Goal: Information Seeking & Learning: Learn about a topic

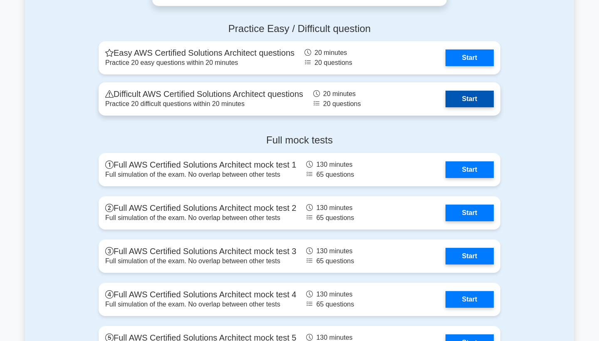
scroll to position [1816, 0]
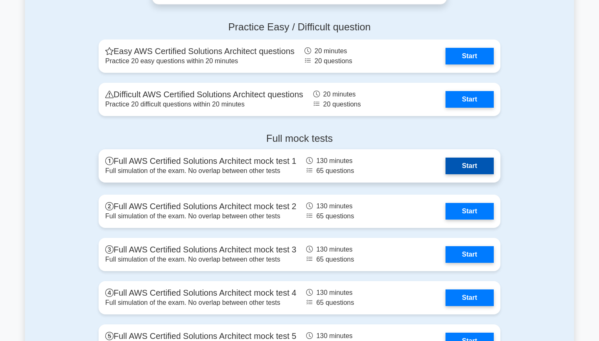
click at [460, 169] on link "Start" at bounding box center [469, 166] width 48 height 17
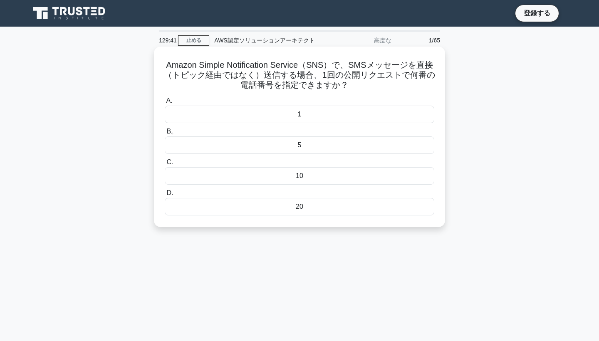
click at [296, 212] on div "20" at bounding box center [300, 206] width 270 height 17
click at [165, 196] on input "D. 20" at bounding box center [165, 192] width 0 height 5
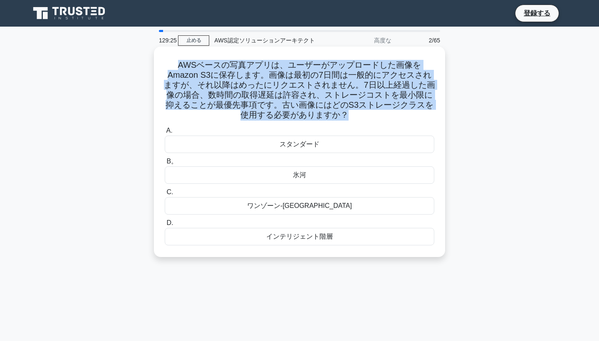
drag, startPoint x: 161, startPoint y: 64, endPoint x: 323, endPoint y: 109, distance: 168.5
click at [323, 109] on div "AWSベースの写真アプリは、ユーザーがアップロードした画像をAmazon S3に保存します。画像は最初の7日間は一般的にアクセスされますが、それ以降はめったに…" at bounding box center [299, 152] width 284 height 204
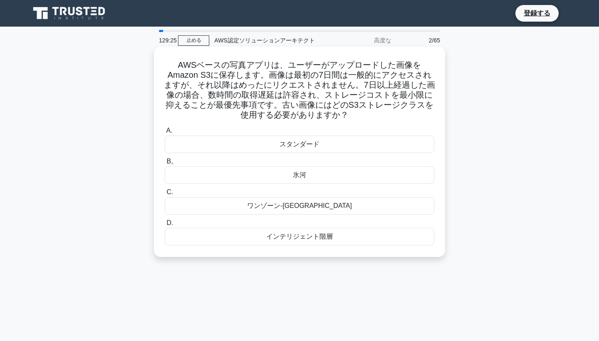
click at [324, 94] on h5 "AWSベースの写真アプリは、ユーザーがアップロードした画像をAmazon S3に保存します。画像は最初の7日間は一般的にアクセスされますが、それ以降はめったに…" at bounding box center [299, 90] width 271 height 61
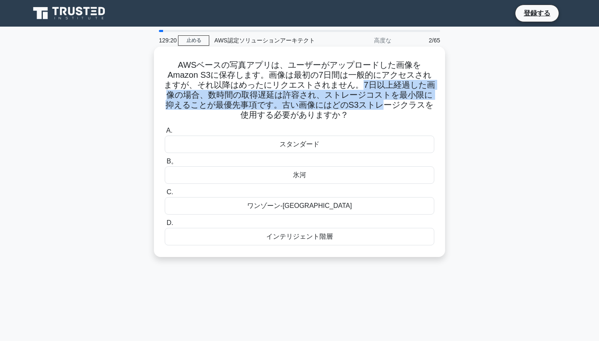
drag, startPoint x: 319, startPoint y: 84, endPoint x: 333, endPoint y: 99, distance: 20.0
click at [333, 99] on h5 "AWSベースの写真アプリは、ユーザーがアップロードした画像をAmazon S3に保存します。画像は最初の7日間は一般的にアクセスされますが、それ以降はめったに…" at bounding box center [299, 90] width 271 height 61
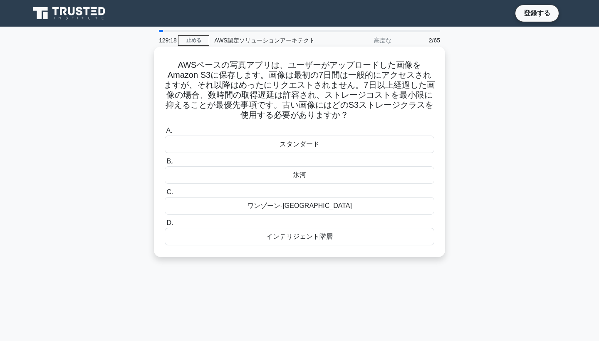
click at [378, 105] on h5 "AWSベースの写真アプリは、ユーザーがアップロードした画像をAmazon S3に保存します。画像は最初の7日間は一般的にアクセスされますが、それ以降はめったに…" at bounding box center [299, 90] width 271 height 61
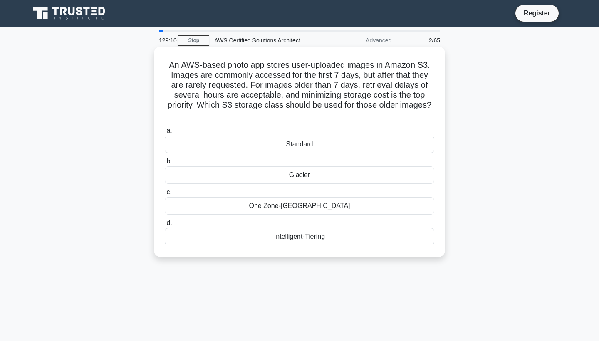
click at [304, 174] on div "Glacier" at bounding box center [300, 174] width 270 height 17
click at [165, 164] on input "b. Glacier" at bounding box center [165, 161] width 0 height 5
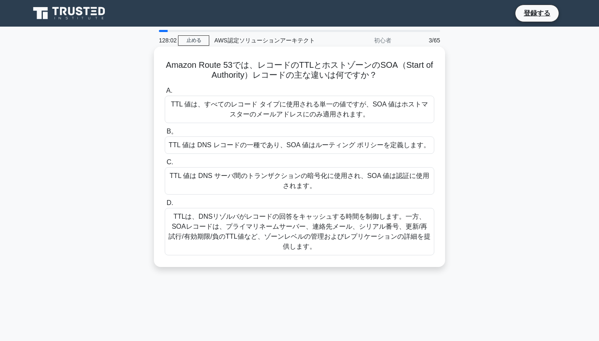
click at [333, 152] on div "TTL 値は DNS レコードの一種であり、SOA 値はルーティング ポリシーを定義します。" at bounding box center [300, 144] width 270 height 17
click at [165, 134] on input "B。 TTL 値は DNS レコードの一種であり、SOA 値はルーティング ポリシーを定義します。" at bounding box center [165, 131] width 0 height 5
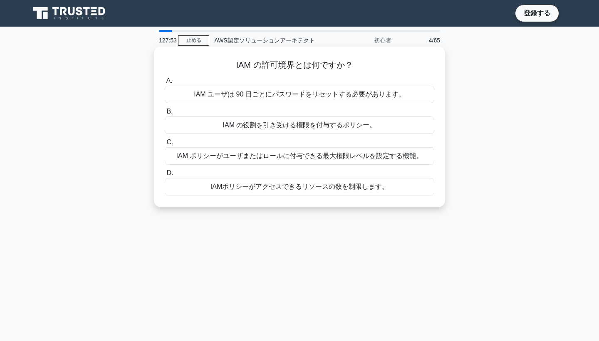
click at [322, 155] on div "IAM ポリシーがユーザまたはロールに付与できる最大権限レベルを設定する機能。" at bounding box center [300, 155] width 270 height 17
click at [165, 145] on input "C. IAM ポリシーがユーザまたはロールに付与できる最大権限レベルを設定する機能。" at bounding box center [165, 142] width 0 height 5
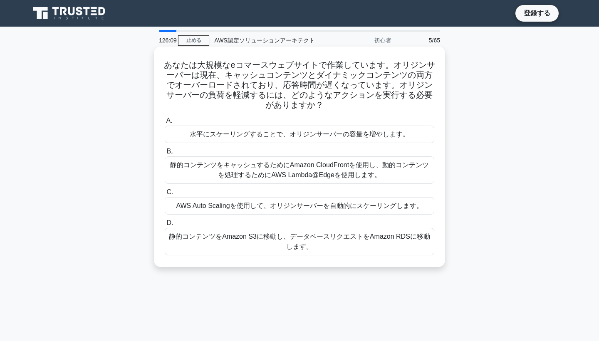
click at [289, 176] on div "静的コンテンツをキャッシュするためにAmazon CloudFrontを使用し、動的コンテンツを処理するためにAWS Lambda@Edgeを使用します。" at bounding box center [300, 169] width 270 height 27
click at [165, 154] on input "B。 静的コンテンツをキャッシュするためにAmazon CloudFrontを使用し、動的コンテンツを処理するためにAWS Lambda@Edgeを使用します。" at bounding box center [165, 151] width 0 height 5
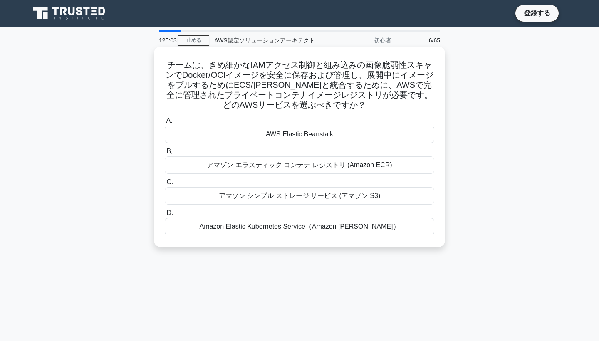
click at [282, 229] on div "Amazon Elastic Kubernetes Service（Amazon EKS）" at bounding box center [300, 226] width 270 height 17
click at [165, 216] on input "D. Amazon Elastic Kubernetes Service（Amazon EKS）" at bounding box center [165, 212] width 0 height 5
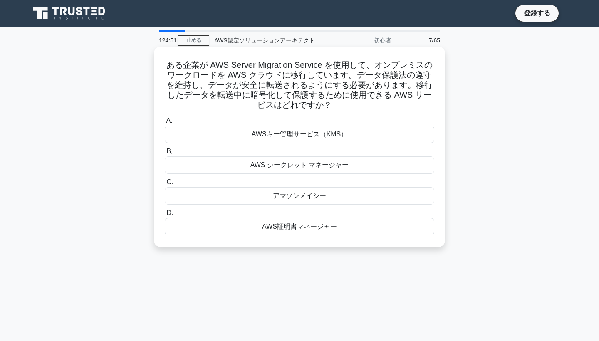
click at [301, 136] on div "AWSキー管理サービス（KMS）" at bounding box center [300, 134] width 270 height 17
click at [165, 124] on input "A. AWSキー管理サービス（KMS）" at bounding box center [165, 120] width 0 height 5
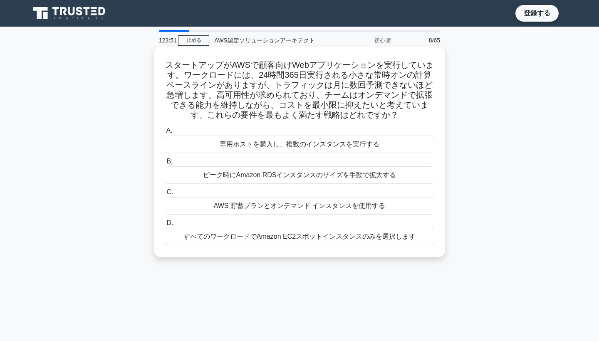
click at [252, 206] on div "AWS 貯蓄プランとオンデマンド インスタンスを使用する" at bounding box center [300, 205] width 270 height 17
click at [165, 195] on input "C. AWS 貯蓄プランとオンデマンド インスタンスを使用する" at bounding box center [165, 192] width 0 height 5
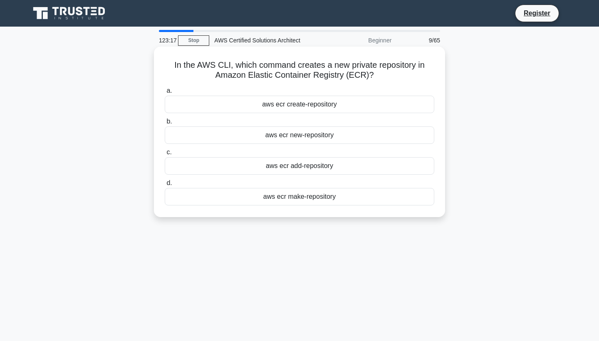
click at [342, 167] on div "aws ecr add-repository" at bounding box center [300, 165] width 270 height 17
click at [165, 155] on input "c. aws ecr add-repository" at bounding box center [165, 152] width 0 height 5
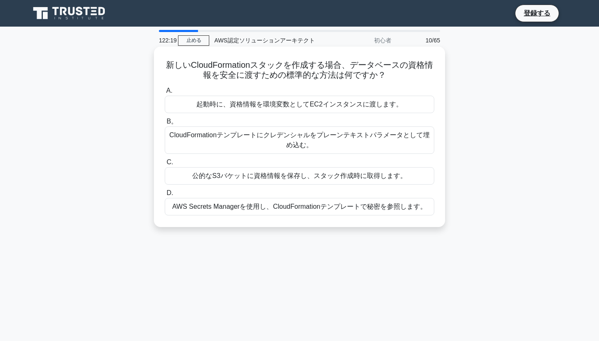
click at [348, 143] on div "CloudFormationテンプレートにクレデンシャルをプレーンテキストパラメータとして埋め込む。" at bounding box center [300, 139] width 270 height 27
click at [165, 124] on input "B。 CloudFormationテンプレートにクレデンシャルをプレーンテキストパラメータとして埋め込む。" at bounding box center [165, 121] width 0 height 5
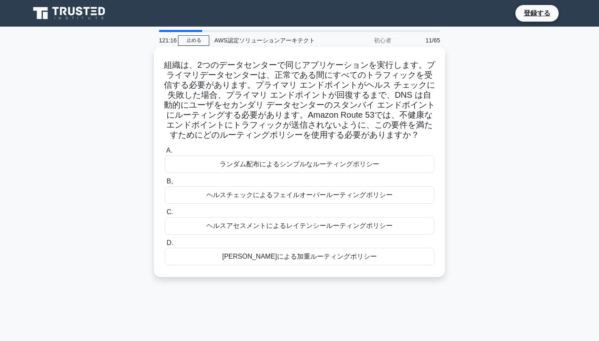
click at [338, 228] on div "ヘルスアセスメントによるレイテンシールーティングポリシー" at bounding box center [300, 225] width 270 height 17
click at [165, 215] on input "C. ヘルスアセスメントによるレイテンシールーティングポリシー" at bounding box center [165, 212] width 0 height 5
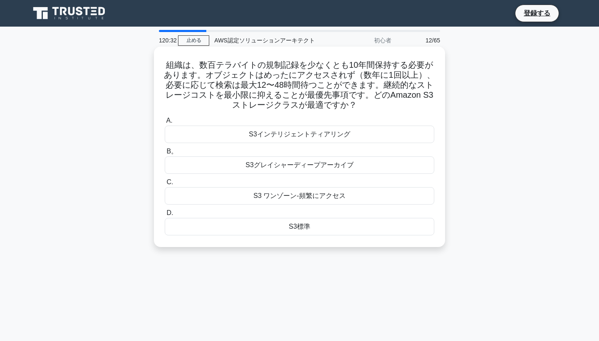
click at [340, 169] on div "S3グレイシャーディープアーカイブ" at bounding box center [300, 164] width 270 height 17
click at [165, 154] on input "B。 S3グレイシャーディープアーカイブ" at bounding box center [165, 151] width 0 height 5
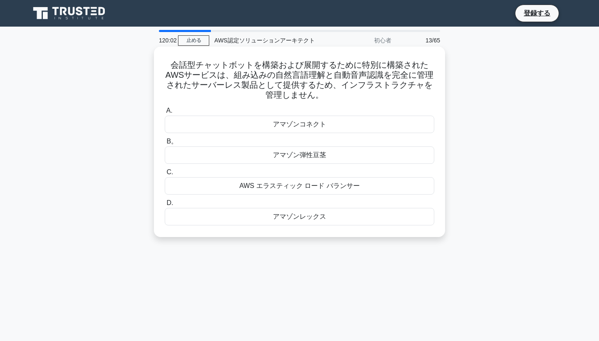
click at [317, 220] on div "アマゾンレックス" at bounding box center [300, 216] width 270 height 17
click at [165, 206] on input "D. アマゾンレックス" at bounding box center [165, 202] width 0 height 5
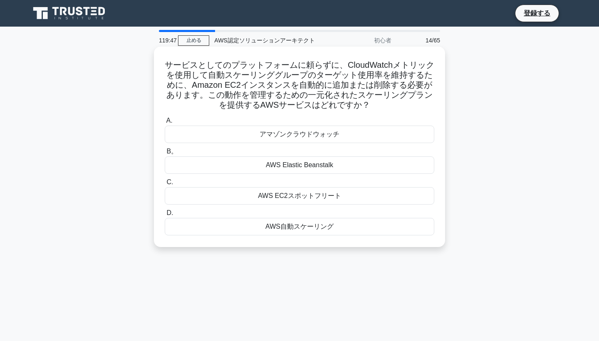
click at [328, 223] on div "AWS自動スケーリング" at bounding box center [300, 226] width 270 height 17
click at [165, 216] on input "D. AWS自動スケーリング" at bounding box center [165, 212] width 0 height 5
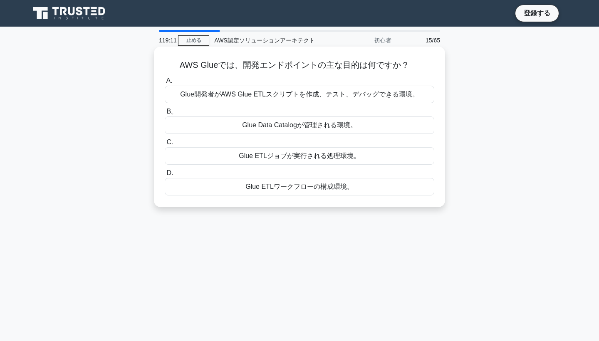
click at [328, 94] on div "Glue開発者がAWS Glue ETLスクリプトを作成、テスト、デバッグできる環境。" at bounding box center [300, 94] width 270 height 17
click at [165, 84] on input "A. Glue開発者がAWS Glue ETLスクリプトを作成、テスト、デバッグできる環境。" at bounding box center [165, 80] width 0 height 5
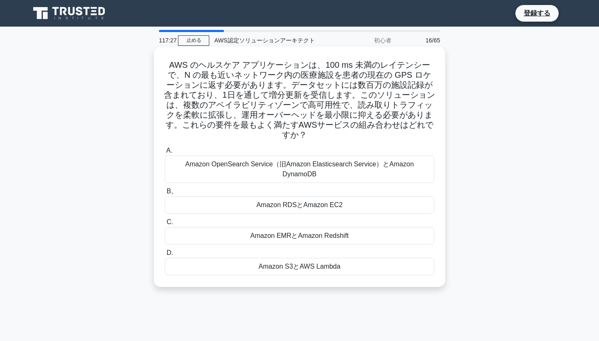
click at [339, 227] on div "Amazon EMRとAmazon Redshift" at bounding box center [300, 235] width 270 height 17
click at [165, 223] on input "C. Amazon EMRとAmazon Redshift" at bounding box center [165, 222] width 0 height 5
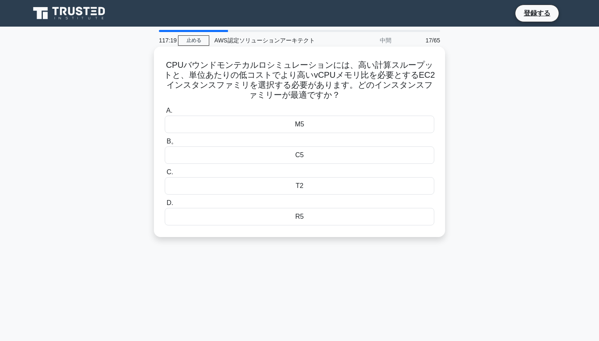
scroll to position [2, 0]
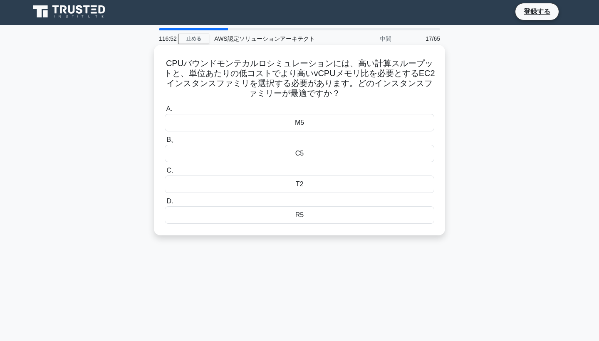
click at [326, 175] on label "C. T2" at bounding box center [300, 179] width 270 height 27
click at [165, 173] on input "C. T2" at bounding box center [165, 170] width 0 height 5
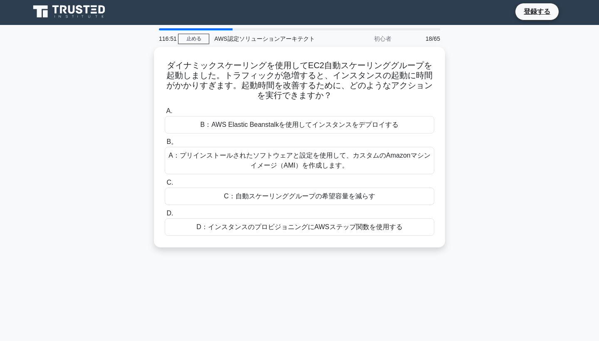
scroll to position [0, 0]
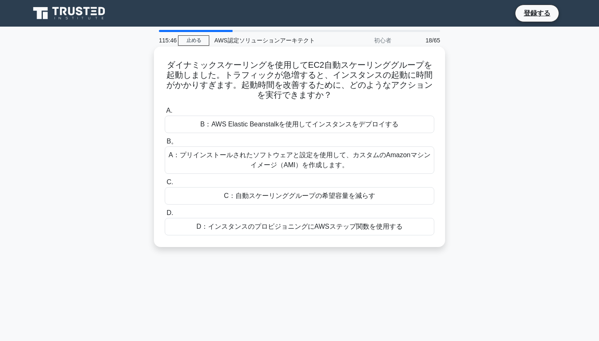
click at [330, 152] on div "A：プリインストールされたソフトウェアと設定を使用して、カスタムのAmazonマシンイメージ（AMI）を作成します。" at bounding box center [300, 159] width 270 height 27
click at [165, 144] on input "B。 A：プリインストールされたソフトウェアと設定を使用して、カスタムのAmazonマシンイメージ（AMI）を作成します。" at bounding box center [165, 141] width 0 height 5
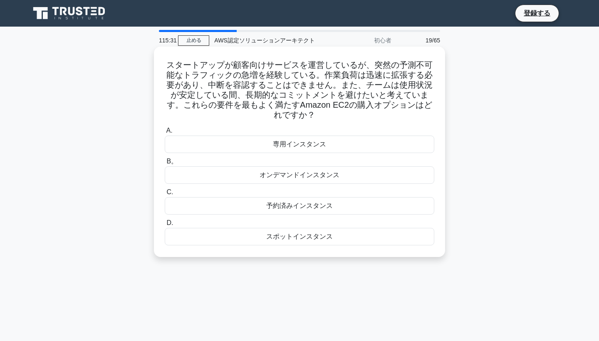
click at [325, 198] on div "予約済みインスタンス" at bounding box center [300, 205] width 270 height 17
click at [165, 195] on input "C. 予約済みインスタンス" at bounding box center [165, 192] width 0 height 5
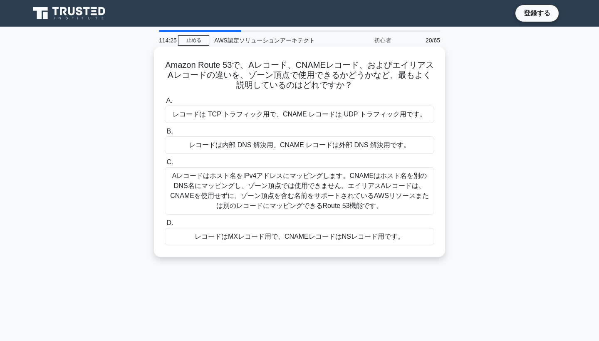
click at [316, 190] on div "Aレコードはホスト名をIPv4アドレスにマッピングします。CNAMEはホスト名を別のDNS名にマッピングし、ゾーン頂点では使用できません。エイリアスAレコード…" at bounding box center [300, 190] width 270 height 47
click at [165, 165] on input "C. Aレコードはホスト名をIPv4アドレスにマッピングします。CNAMEはホスト名を別のDNS名にマッピングし、ゾーン頂点では使用できません。エイリアスAレ…" at bounding box center [165, 162] width 0 height 5
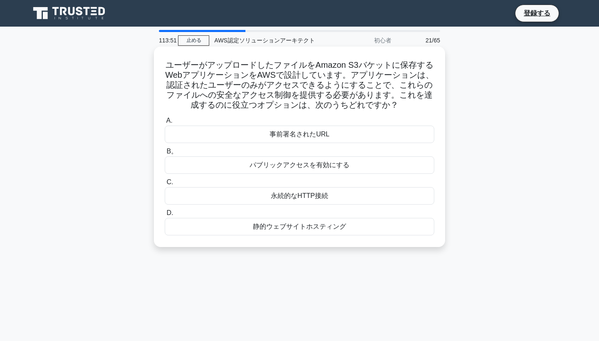
click at [307, 136] on div "事前署名されたURL" at bounding box center [300, 134] width 270 height 17
click at [165, 124] on input "A. 事前署名されたURL" at bounding box center [165, 120] width 0 height 5
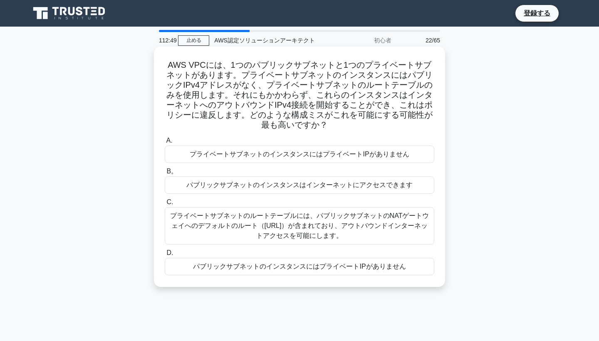
click at [318, 222] on div "プライベートサブネットのルートテーブルには、パブリックサブネットのNATゲートウェイへのデフォルトのルート（0.0.0.0/0）が含まれており、アウトバウンド…" at bounding box center [300, 225] width 270 height 37
click at [165, 205] on input "C. プライベートサブネットのルートテーブルには、パブリックサブネットのNATゲートウェイへのデフォルトのルート（0.0.0.0/0）が含まれており、アウトバ…" at bounding box center [165, 202] width 0 height 5
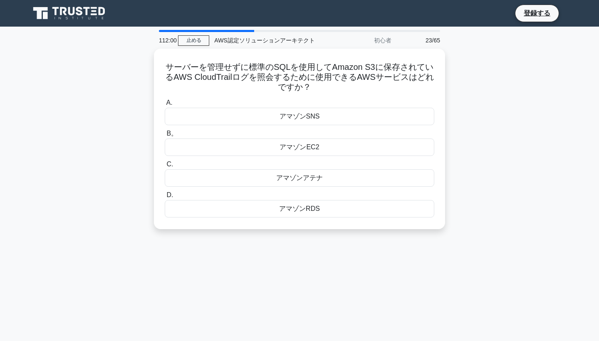
click at [351, 233] on div "サーバーを管理せずに標準のSQLを使用してAmazon S3に保存されているAWS CloudTrailログを照会するために使用できるAWSサービスはどれです…" at bounding box center [299, 144] width 549 height 190
click at [323, 207] on div "アマゾンRDS" at bounding box center [300, 206] width 270 height 17
click at [165, 196] on input "D. アマゾンRDS" at bounding box center [165, 192] width 0 height 5
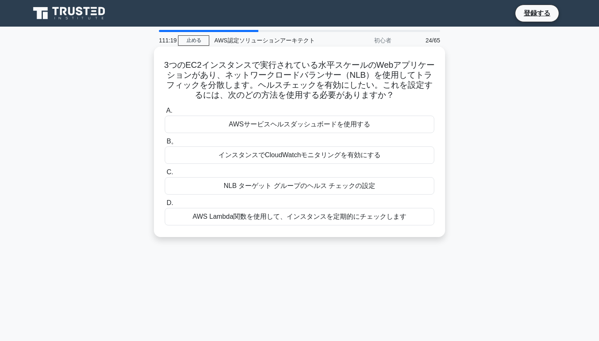
click at [341, 126] on div "AWSサービスヘルスダッシュボードを使用する" at bounding box center [300, 124] width 270 height 17
click at [165, 114] on input "A. AWSサービスヘルスダッシュボードを使用する" at bounding box center [165, 110] width 0 height 5
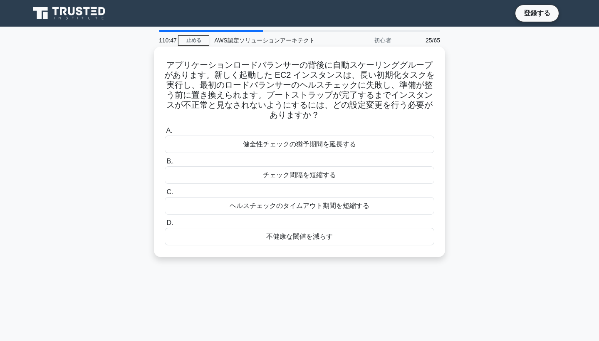
click at [338, 146] on div "健全性チェックの猶予期間を延長する" at bounding box center [300, 144] width 270 height 17
click at [165, 134] on input "A. 健全性チェックの猶予期間を延長する" at bounding box center [165, 130] width 0 height 5
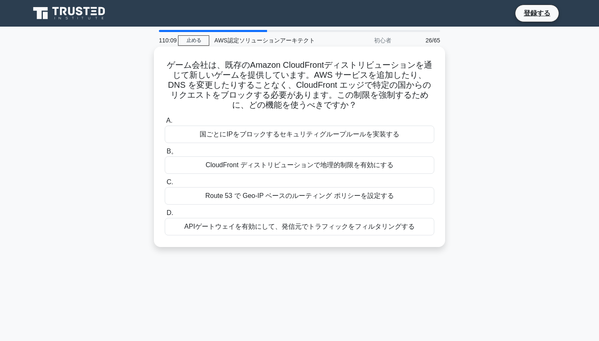
click at [335, 166] on div "CloudFront ディストリビューションで地理的制限を有効にする" at bounding box center [300, 164] width 270 height 17
click at [165, 154] on input "B。 CloudFront ディストリビューションで地理的制限を有効にする" at bounding box center [165, 151] width 0 height 5
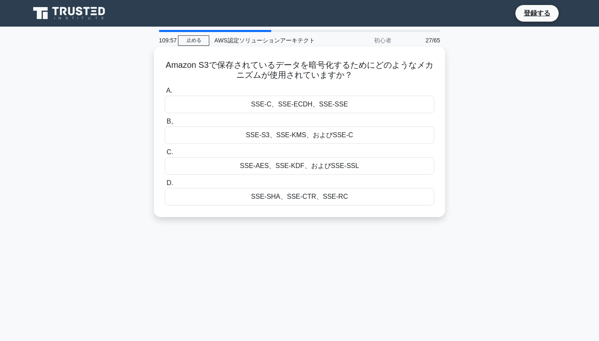
click at [331, 138] on div "SSE-S3、SSE-KMS、およびSSE-C" at bounding box center [300, 134] width 270 height 17
click at [165, 124] on input "B。 SSE-S3、SSE-KMS、およびSSE-C" at bounding box center [165, 121] width 0 height 5
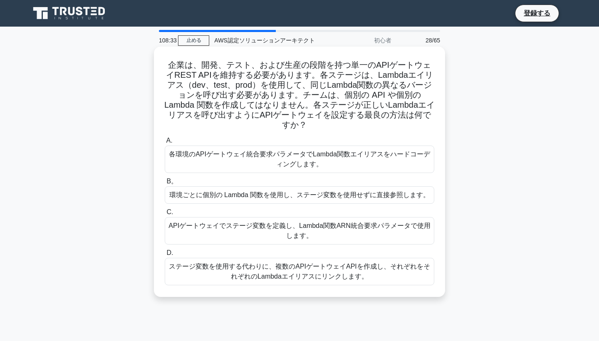
click at [334, 151] on div "各環境のAPIゲートウェイ統合要求パラメータでLambda関数エイリアスをハードコーディングします。" at bounding box center [300, 159] width 270 height 27
click at [165, 143] on input "A. 各環境のAPIゲートウェイ統合要求パラメータでLambda関数エイリアスをハードコーディングします。" at bounding box center [165, 140] width 0 height 5
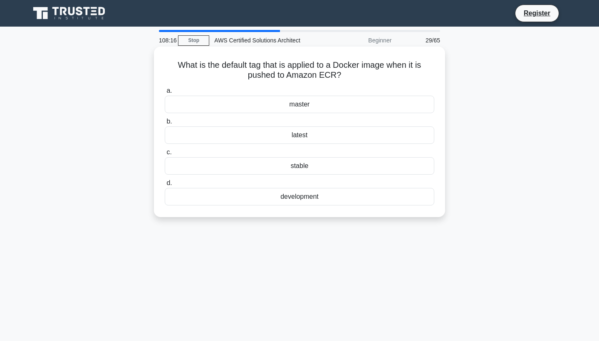
click at [354, 199] on div "development" at bounding box center [300, 196] width 270 height 17
click at [165, 186] on input "d. development" at bounding box center [165, 183] width 0 height 5
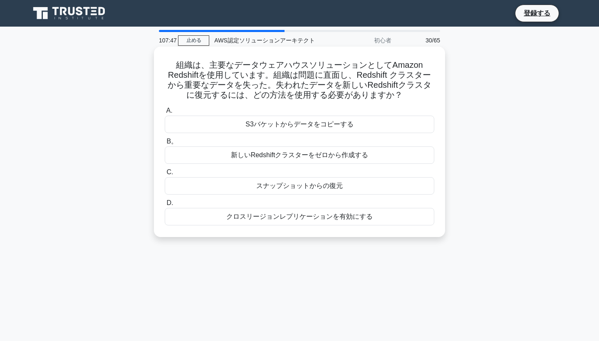
click at [341, 188] on div "スナップショットからの復元" at bounding box center [300, 185] width 270 height 17
click at [165, 175] on input "C. スナップショットからの復元" at bounding box center [165, 172] width 0 height 5
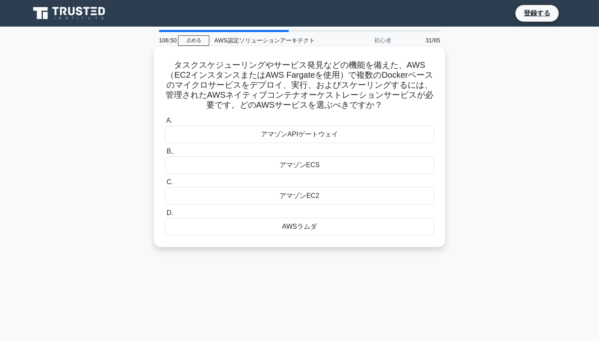
click at [336, 167] on div "アマゾンECS" at bounding box center [300, 164] width 270 height 17
click at [165, 154] on input "B。 アマゾンECS" at bounding box center [165, 151] width 0 height 5
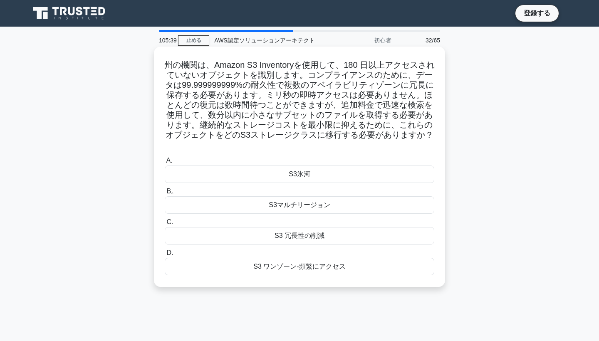
click at [375, 175] on div "S3氷河" at bounding box center [300, 174] width 270 height 17
click at [165, 163] on input "A. S3氷河" at bounding box center [165, 160] width 0 height 5
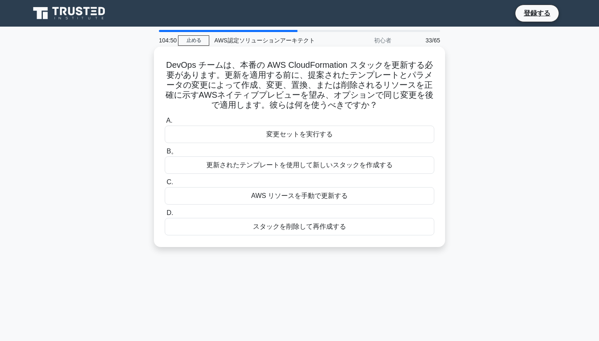
click at [369, 142] on div "変更セットを実行する" at bounding box center [300, 134] width 270 height 17
click at [165, 124] on input "A. 変更セットを実行する" at bounding box center [165, 120] width 0 height 5
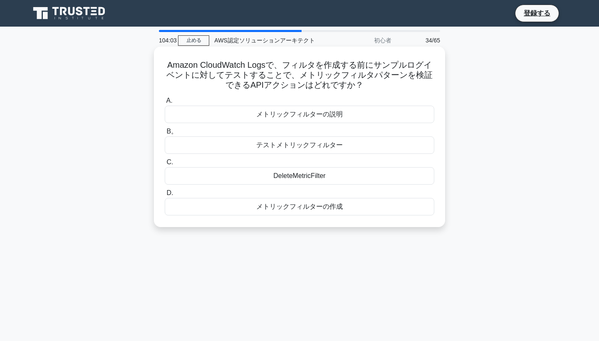
click at [364, 150] on div "テストメトリックフィルター" at bounding box center [300, 144] width 270 height 17
click at [165, 134] on input "B。 テストメトリックフィルター" at bounding box center [165, 131] width 0 height 5
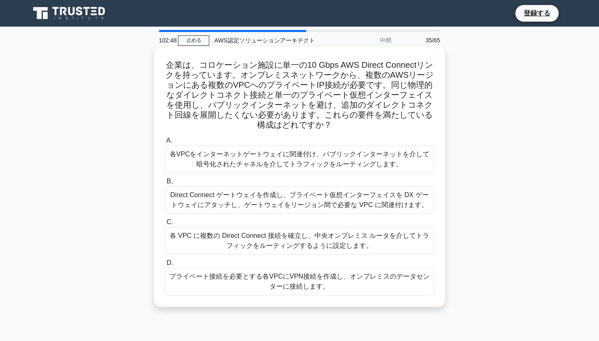
click at [306, 158] on div "各VPCをインターネットゲートウェイに関連付け、パブリックインターネットを介して暗号化されたチャネルを介してトラフィックをルーティングします。" at bounding box center [300, 159] width 270 height 27
click at [165, 143] on input "A. 各VPCをインターネットゲートウェイに関連付け、パブリックインターネットを介して暗号化されたチャネルを介してトラフィックをルーティングします。" at bounding box center [165, 140] width 0 height 5
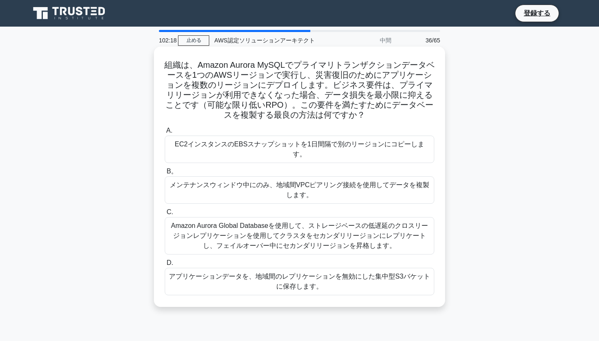
click at [293, 235] on div "Amazon Aurora Global Databaseを使用して、ストレージベースの低遅延のクロスリージョンレプリケーションを使用してクラスタをセカンダリ…" at bounding box center [300, 235] width 270 height 37
click at [165, 215] on input "C. Amazon Aurora Global Databaseを使用して、ストレージベースの低遅延のクロスリージョンレプリケーションを使用してクラスタをセカ…" at bounding box center [165, 212] width 0 height 5
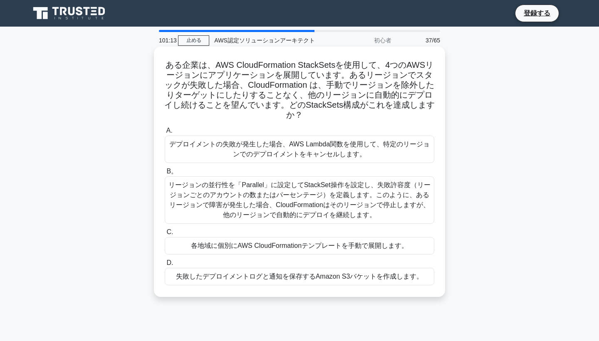
click at [299, 188] on div "リージョンの並行性を「Parallel」に設定してStackSet操作を設定し、失敗許容度（リージョンごとのアカウントの数またはパーセンテージ）を定義します。…" at bounding box center [300, 199] width 270 height 47
click at [165, 174] on input "B。 リージョンの並行性を「Parallel」に設定してStackSet操作を設定し、失敗許容度（リージョンごとのアカウントの数またはパーセンテージ）を定義し…" at bounding box center [165, 171] width 0 height 5
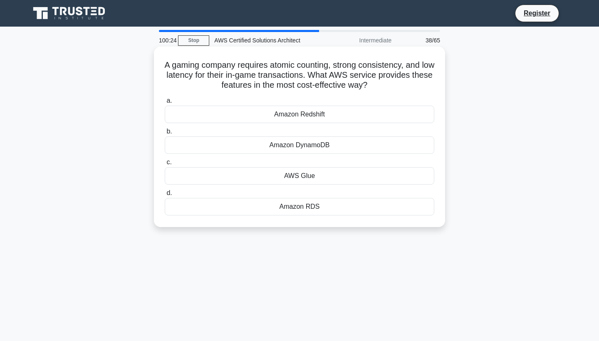
click at [295, 148] on div "Amazon DynamoDB" at bounding box center [300, 144] width 270 height 17
click at [165, 134] on input "b. Amazon DynamoDB" at bounding box center [165, 131] width 0 height 5
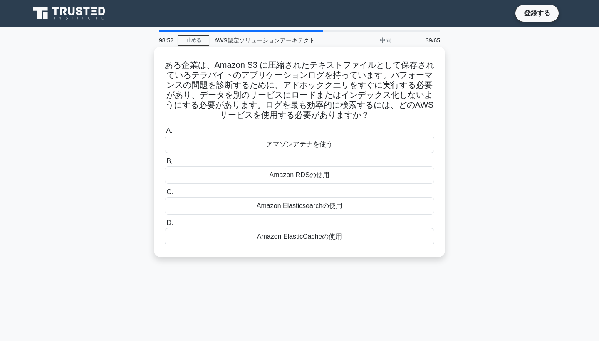
click at [319, 212] on div "Amazon Elasticsearchの使用" at bounding box center [300, 205] width 270 height 17
click at [165, 195] on input "C. Amazon Elasticsearchの使用" at bounding box center [165, 192] width 0 height 5
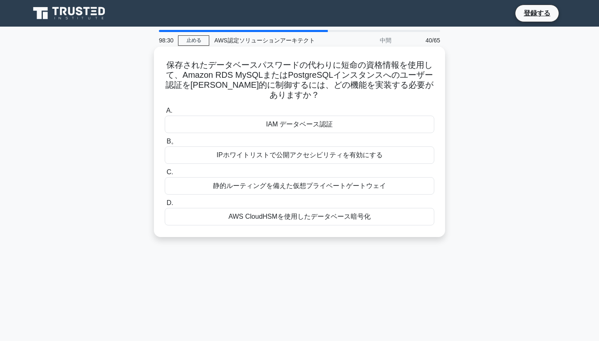
click at [327, 116] on div "IAM データベース認証" at bounding box center [300, 124] width 270 height 17
click at [165, 108] on input "A. IAM データベース認証" at bounding box center [165, 110] width 0 height 5
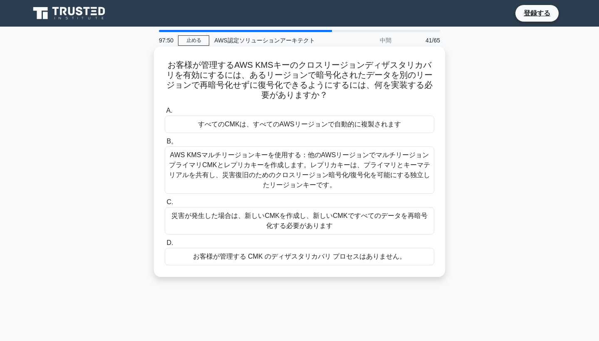
click at [299, 180] on div "AWS KMSマルチリージョンキーを使用する：他のAWSリージョンでマルチリージョンプライマリCMKとレプリカキーを作成します。レプリカキーは、プライマリとキ…" at bounding box center [300, 169] width 270 height 47
click at [165, 144] on input "B。 AWS KMSマルチリージョンキーを使用する：他のAWSリージョンでマルチリージョンプライマリCMKとレプリカキーを作成します。レプリカキーは、プライマ…" at bounding box center [165, 141] width 0 height 5
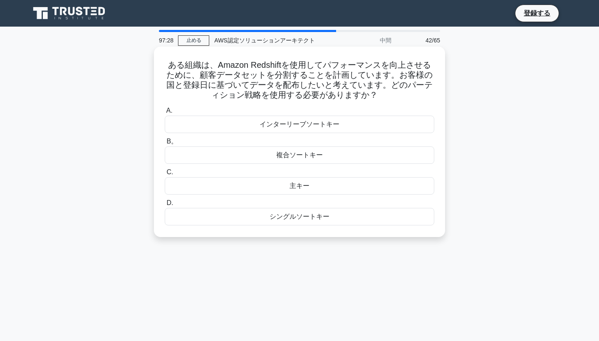
click at [304, 185] on div "主キー" at bounding box center [300, 185] width 270 height 17
click at [165, 175] on input "C. 主キー" at bounding box center [165, 172] width 0 height 5
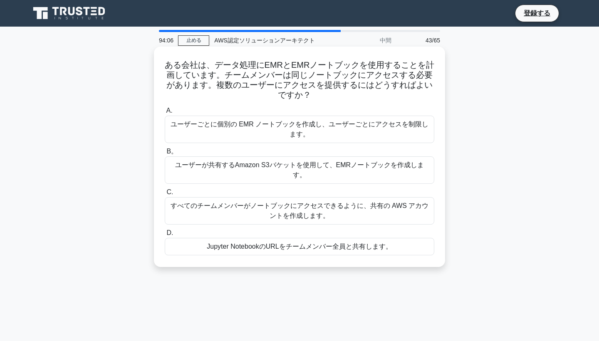
click at [264, 165] on div "ユーザーが共有するAmazon S3バケットを使用して、EMRノートブックを作成します。" at bounding box center [300, 169] width 270 height 27
click at [165, 154] on input "B。 ユーザーが共有するAmazon S3バケットを使用して、EMRノートブックを作成します。" at bounding box center [165, 151] width 0 height 5
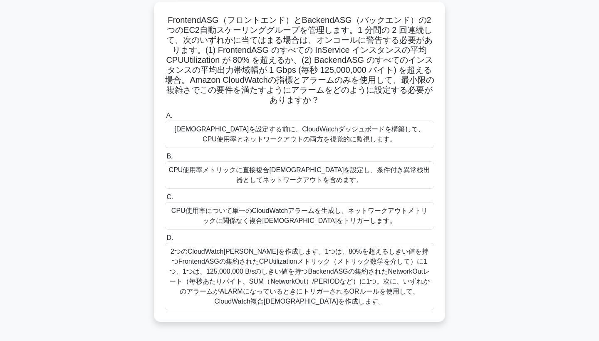
scroll to position [47, 0]
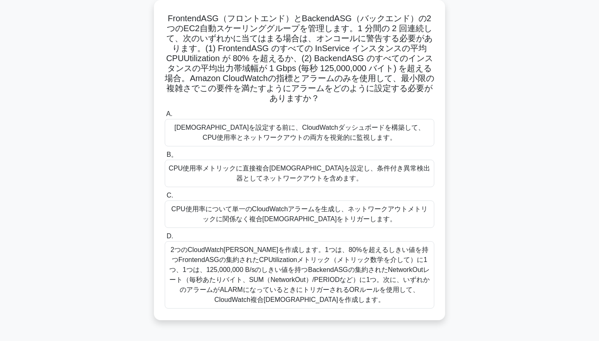
click at [270, 272] on div "2つのCloudWatchメトリックアラームを作成します。1つは、80%を超えるしきい値を持つFrontendASGの集約されたCPUtilizationメト…" at bounding box center [300, 274] width 270 height 67
click at [165, 239] on input "D. 2つのCloudWatchメトリックアラームを作成します。1つは、80%を超えるしきい値を持つFrontendASGの集約されたCPUtilizatio…" at bounding box center [165, 236] width 0 height 5
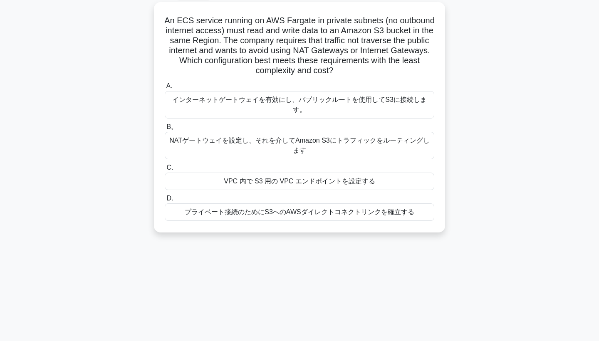
scroll to position [0, 0]
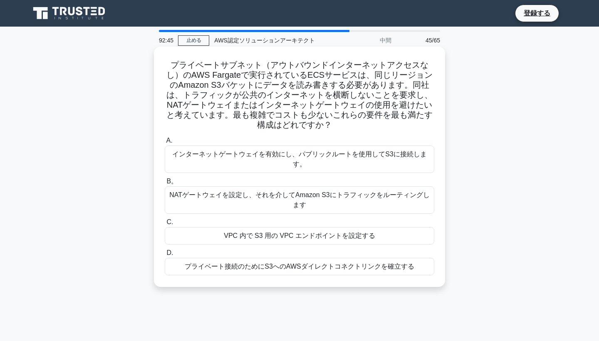
click at [262, 233] on div "VPC 内で S3 用の VPC エンドポイントを設定する" at bounding box center [300, 235] width 270 height 17
click at [165, 225] on input "C. VPC 内で S3 用の VPC エンドポイントを設定する" at bounding box center [165, 222] width 0 height 5
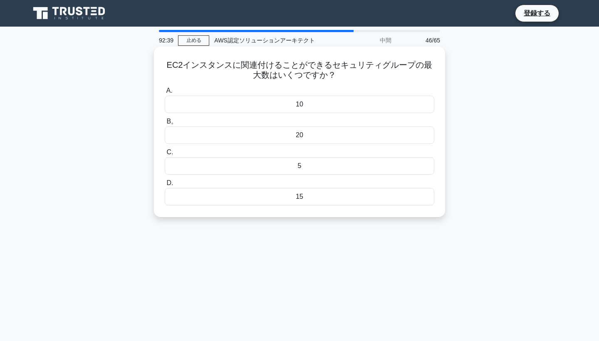
click at [296, 127] on div "20" at bounding box center [300, 134] width 270 height 17
click at [165, 124] on input "B。 20" at bounding box center [165, 121] width 0 height 5
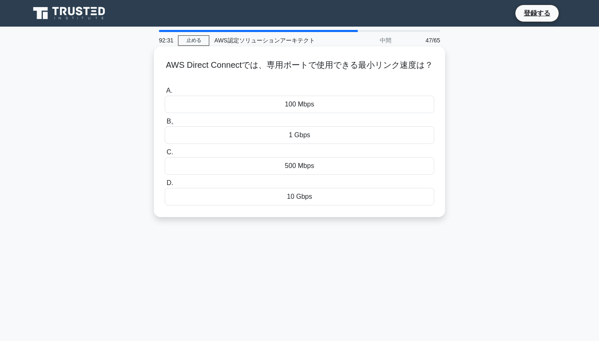
click at [299, 114] on div "A. 100 Mbps B。 1 Gbps C. 500 Mbps D. 10 Gbps" at bounding box center [299, 145] width 279 height 123
click at [306, 106] on div "100 Mbps" at bounding box center [300, 104] width 270 height 17
click at [165, 94] on input "A. 100 Mbps" at bounding box center [165, 90] width 0 height 5
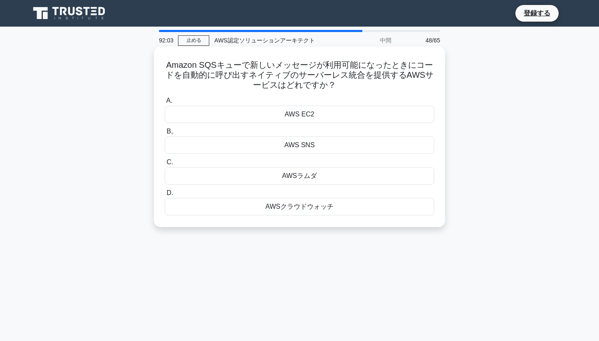
click at [307, 173] on div "AWSラムダ" at bounding box center [300, 175] width 270 height 17
click at [165, 165] on input "C. AWSラムダ" at bounding box center [165, 162] width 0 height 5
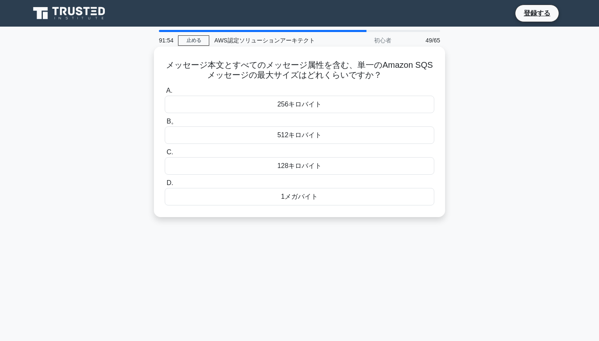
click at [310, 175] on div "128キロバイト" at bounding box center [300, 165] width 270 height 17
click at [165, 155] on input "C. 128キロバイト" at bounding box center [165, 152] width 0 height 5
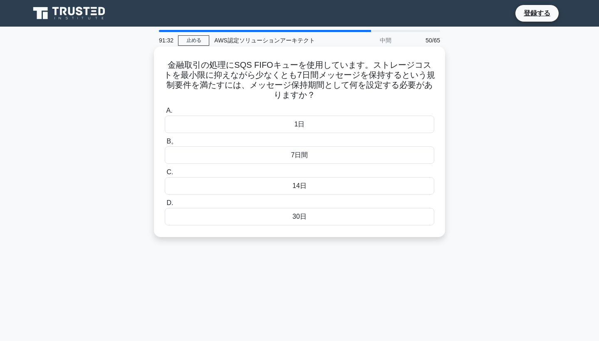
click at [303, 155] on div "7日間" at bounding box center [300, 154] width 270 height 17
click at [165, 144] on input "B。 7日間" at bounding box center [165, 141] width 0 height 5
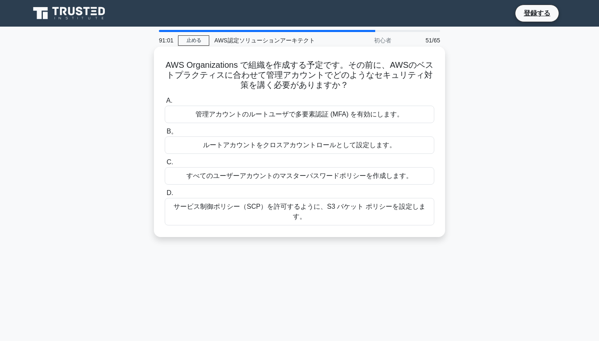
click at [291, 113] on div "管理アカウントのルートユーザで多要素認証 (MFA) を有効にします。" at bounding box center [300, 114] width 270 height 17
click at [165, 104] on input "A. 管理アカウントのルートユーザで多要素認証 (MFA) を有効にします。" at bounding box center [165, 100] width 0 height 5
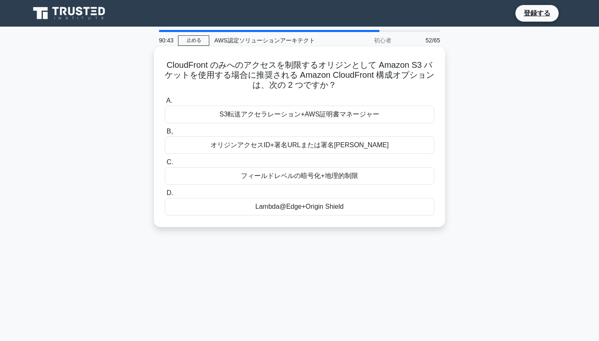
click at [297, 145] on div "オリジンアクセスID+署名URLまたは署名クッキー" at bounding box center [300, 144] width 270 height 17
click at [165, 134] on input "B。 オリジンアクセスID+署名URLまたは署名クッキー" at bounding box center [165, 131] width 0 height 5
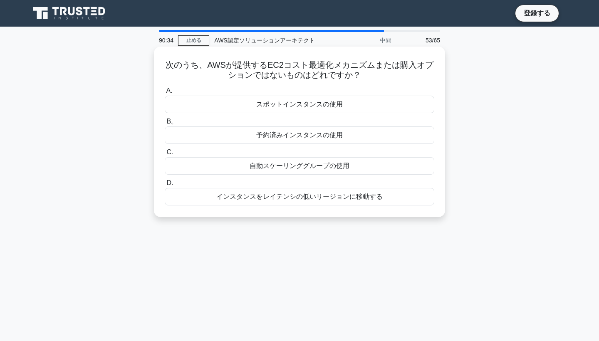
click at [304, 204] on div "インスタンスをレイテンシの低いリージョンに移動する" at bounding box center [300, 196] width 270 height 17
click at [165, 186] on input "D. インスタンスをレイテンシの低いリージョンに移動する" at bounding box center [165, 183] width 0 height 5
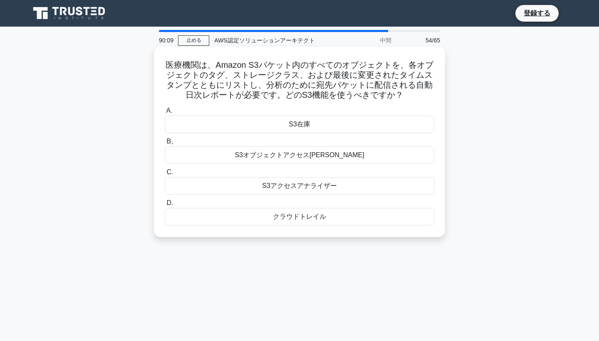
click at [299, 185] on div "S3アクセスアナライザー" at bounding box center [300, 185] width 270 height 17
click at [165, 175] on input "C. S3アクセスアナライザー" at bounding box center [165, 172] width 0 height 5
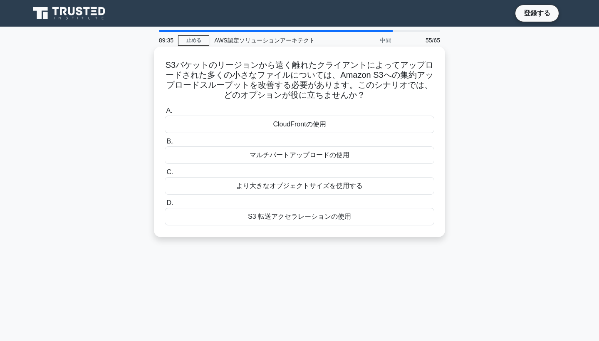
click at [307, 213] on div "S3 転送アクセラレーションの使用" at bounding box center [300, 216] width 270 height 17
click at [165, 206] on input "D. S3 転送アクセラレーションの使用" at bounding box center [165, 202] width 0 height 5
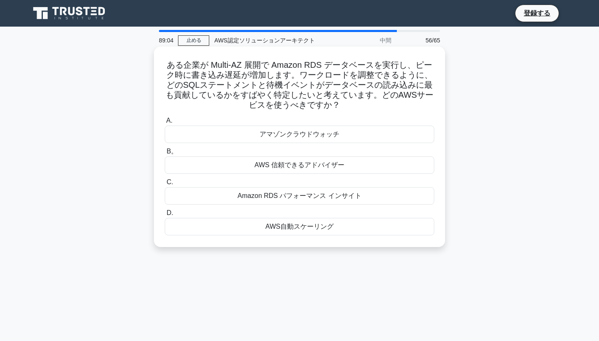
click at [303, 130] on div "アマゾンクラウドウォッチ" at bounding box center [300, 134] width 270 height 17
click at [165, 124] on input "A. アマゾンクラウドウォッチ" at bounding box center [165, 120] width 0 height 5
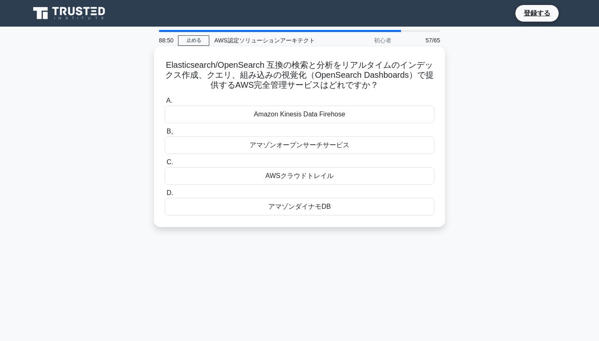
click at [296, 116] on div "Amazon Kinesis Data Firehose" at bounding box center [300, 114] width 270 height 17
click at [165, 104] on input "A. Amazon Kinesis Data Firehose" at bounding box center [165, 100] width 0 height 5
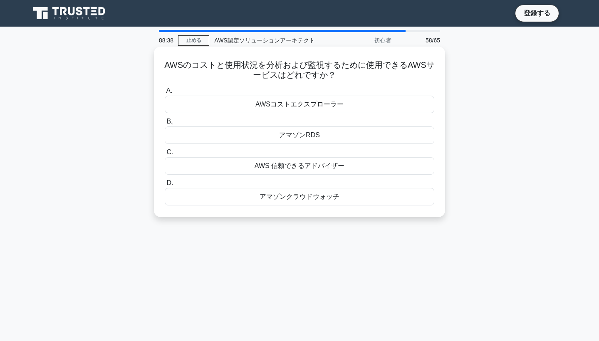
click at [295, 102] on div "AWSコストエクスプローラー" at bounding box center [300, 104] width 270 height 17
click at [165, 94] on input "A. AWSコストエクスプローラー" at bounding box center [165, 90] width 0 height 5
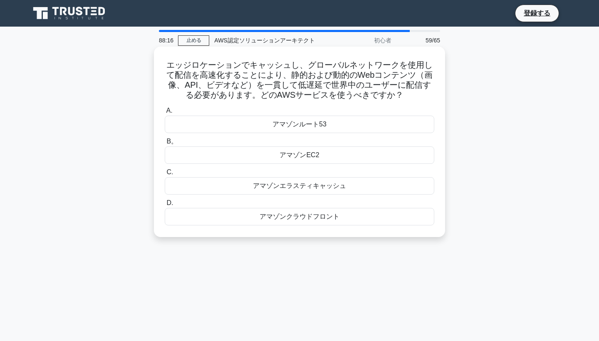
click at [296, 214] on div "アマゾンクラウドフロント" at bounding box center [300, 216] width 270 height 17
click at [165, 206] on input "D. アマゾンクラウドフロント" at bounding box center [165, 202] width 0 height 5
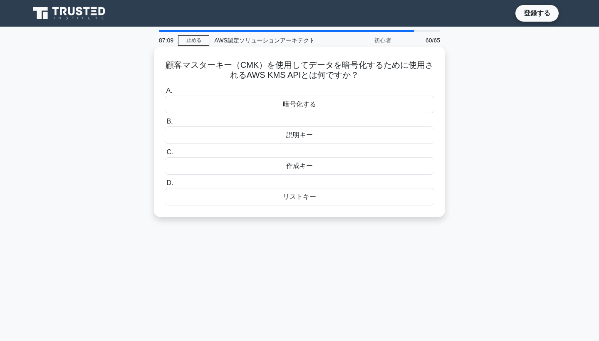
click at [313, 103] on div "暗号化する" at bounding box center [300, 104] width 270 height 17
click at [165, 94] on input "A. 暗号化する" at bounding box center [165, 90] width 0 height 5
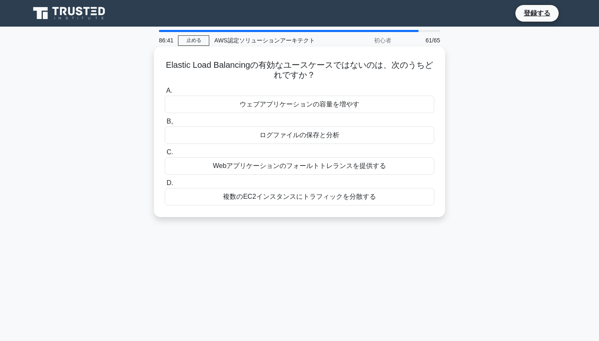
click at [317, 135] on div "ログファイルの保存と分析" at bounding box center [300, 134] width 270 height 17
click at [165, 124] on input "B。 ログファイルの保存と分析" at bounding box center [165, 121] width 0 height 5
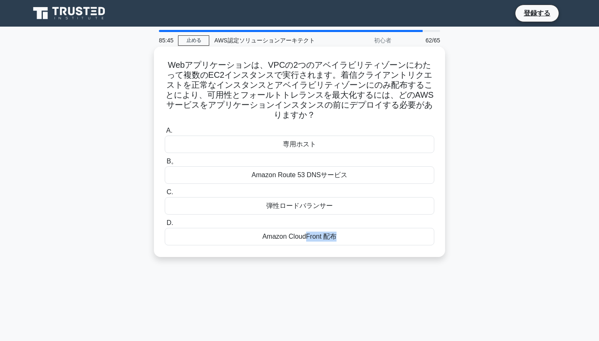
click at [305, 241] on div "Amazon CloudFront 配布" at bounding box center [300, 236] width 270 height 17
click at [165, 226] on input "D. Amazon CloudFront 配布" at bounding box center [165, 222] width 0 height 5
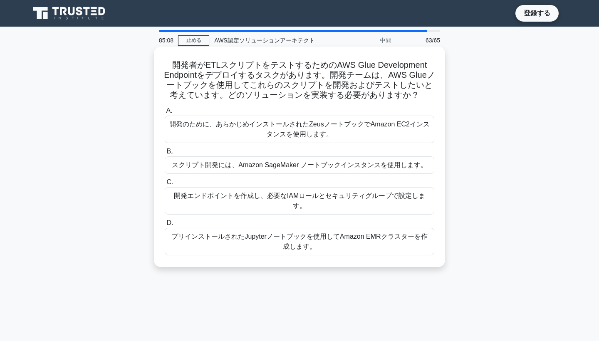
click at [325, 163] on div "スクリプト開発には、Amazon SageMaker ノートブックインスタンスを使用します。" at bounding box center [300, 164] width 270 height 17
click at [165, 154] on input "B。 スクリプト開発には、Amazon SageMaker ノートブックインスタンスを使用します。" at bounding box center [165, 151] width 0 height 5
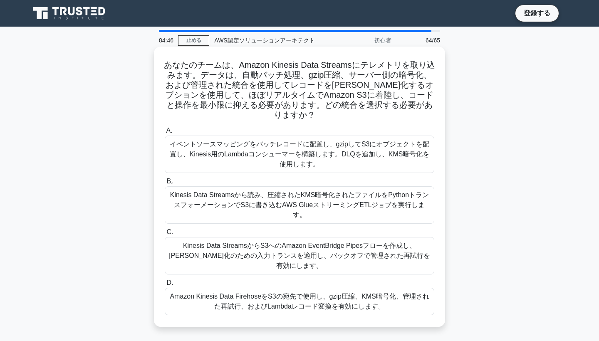
click at [300, 200] on div "Kinesis Data Streamsから読み、圧縮されたKMS暗号化されたファイルをPythonトランスフォーメーションでS3に書き込むAWS Glueス…" at bounding box center [300, 204] width 270 height 37
click at [165, 184] on input "B。 Kinesis Data Streamsから読み、圧縮されたKMS暗号化されたファイルをPythonトランスフォーメーションでS3に書き込むAWS Gl…" at bounding box center [165, 181] width 0 height 5
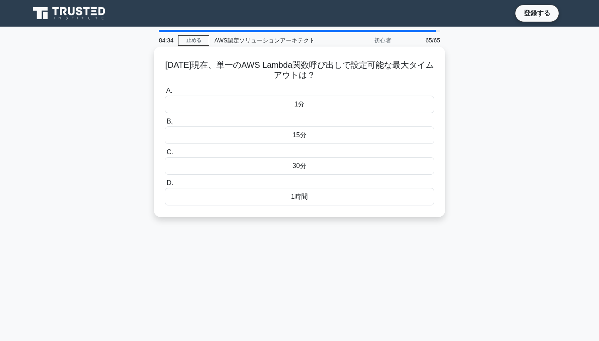
click at [310, 106] on div "1分" at bounding box center [300, 104] width 270 height 17
click at [165, 94] on input "A. 1分" at bounding box center [165, 90] width 0 height 5
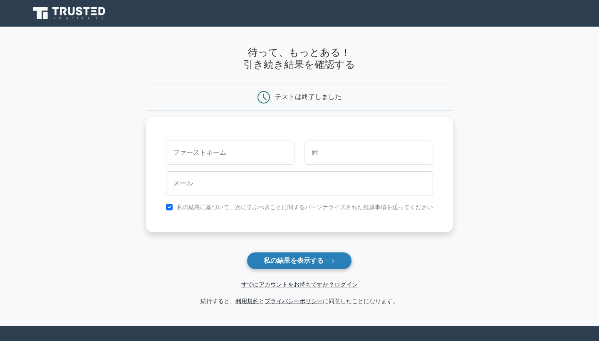
click at [293, 260] on button "私の結果を表示する" at bounding box center [299, 260] width 105 height 17
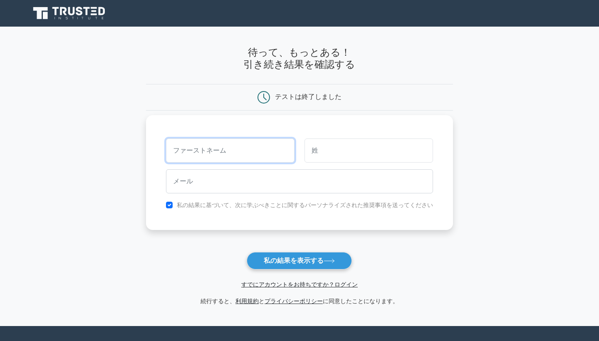
click at [232, 152] on input "text" at bounding box center [230, 151] width 129 height 24
type input "だ"
type input "あ"
type input "安"
type input "アダチ"
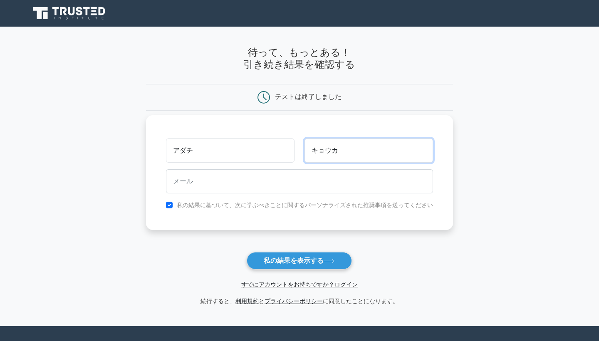
type input "キョウカ"
click at [299, 260] on button "私の結果を表示する" at bounding box center [299, 260] width 105 height 17
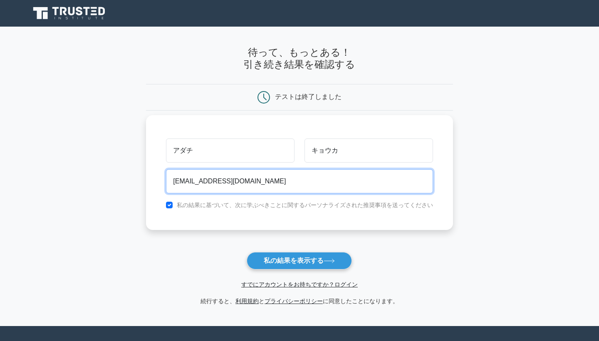
type input "[EMAIL_ADDRESS][DOMAIN_NAME]"
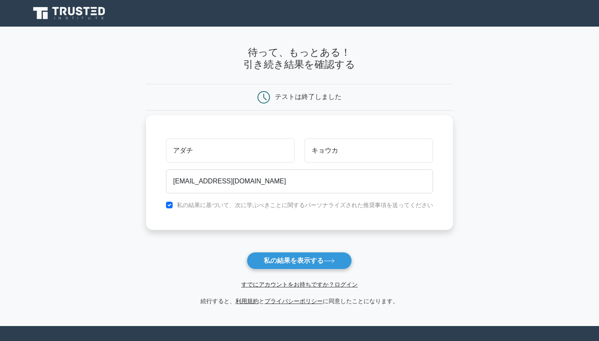
click at [215, 198] on div "[PERSON_NAME] [EMAIL_ADDRESS][DOMAIN_NAME] 私の結果に基づいて、次に学ぶべきことに関するパーソナライズされた推奨事項…" at bounding box center [299, 172] width 307 height 115
click at [214, 207] on label "私の結果に基づいて、次に学ぶべきことに関するパーソナライズされた推奨事項を送ってください" at bounding box center [305, 205] width 256 height 7
click at [168, 205] on input "checkbox" at bounding box center [169, 205] width 7 height 7
checkbox input "false"
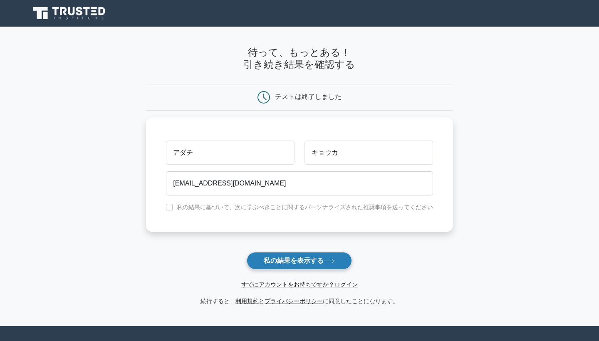
click at [314, 262] on button "私の結果を表示する" at bounding box center [299, 260] width 105 height 17
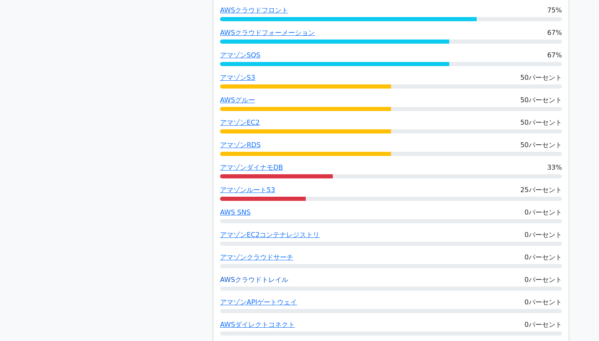
scroll to position [670, 0]
